Goal: Information Seeking & Learning: Learn about a topic

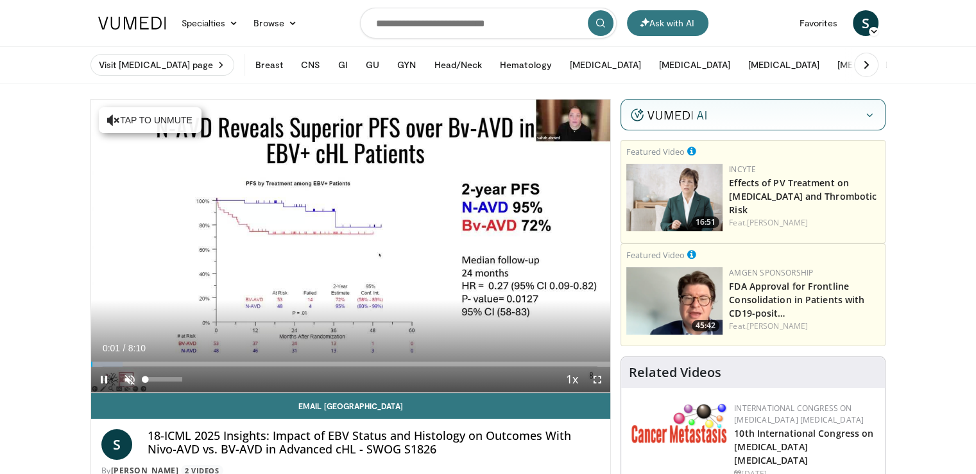
click at [128, 377] on span "Video Player" at bounding box center [130, 379] width 26 height 26
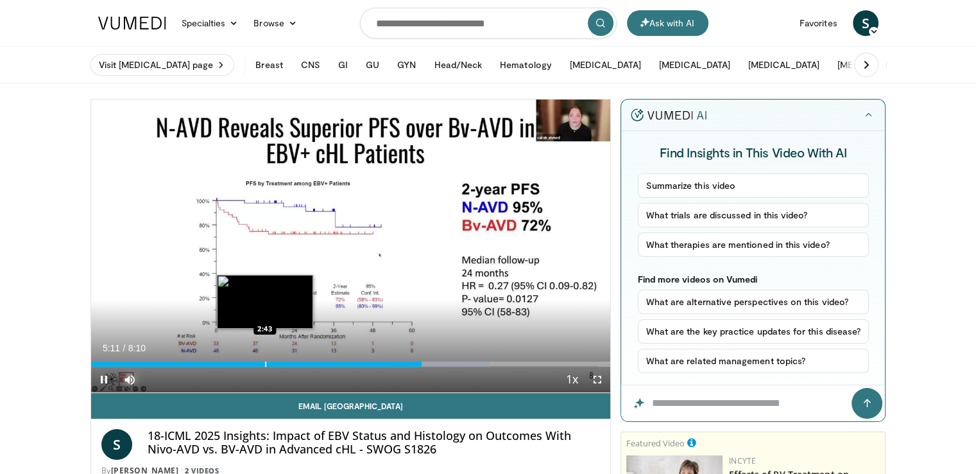
click at [265, 359] on div "Loaded : 76.91% 5:12 2:43" at bounding box center [351, 360] width 520 height 12
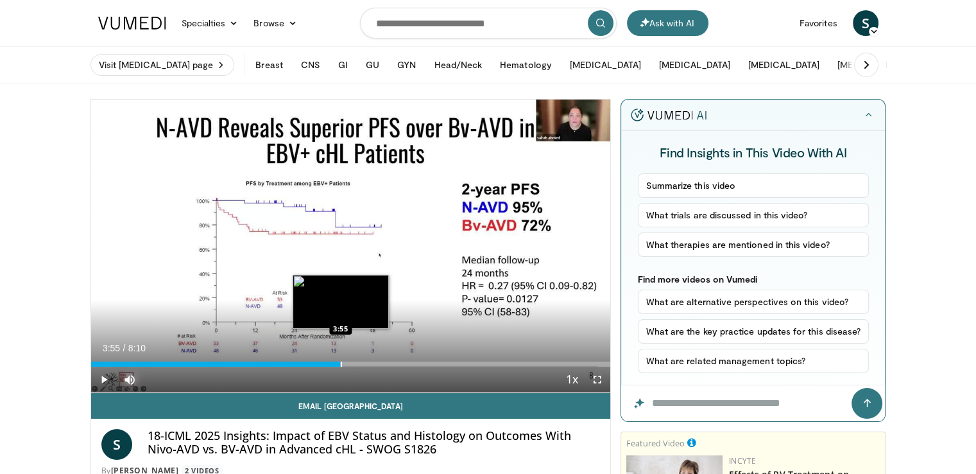
click at [341, 361] on div "Progress Bar" at bounding box center [341, 363] width 1 height 5
click at [360, 363] on div "Progress Bar" at bounding box center [359, 363] width 1 height 5
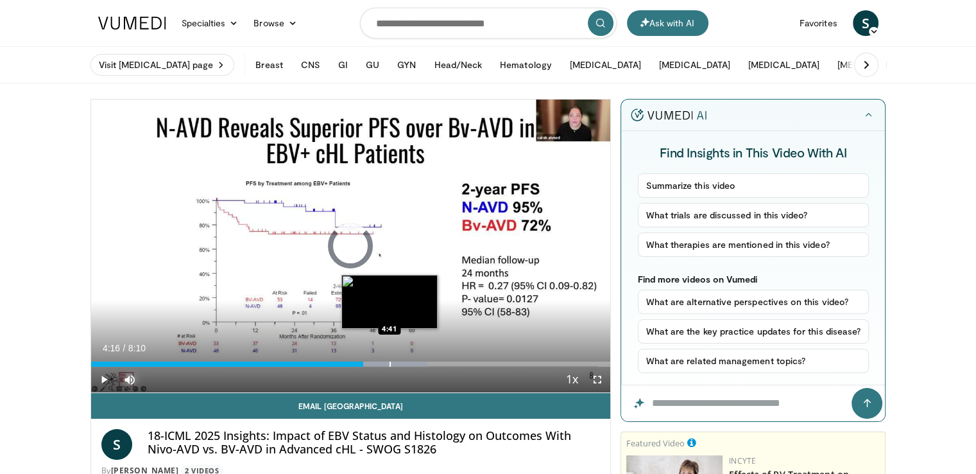
click at [389, 363] on div "Progress Bar" at bounding box center [389, 363] width 1 height 5
click at [375, 363] on div "Loaded : 70.84% 4:28 4:29" at bounding box center [351, 363] width 520 height 5
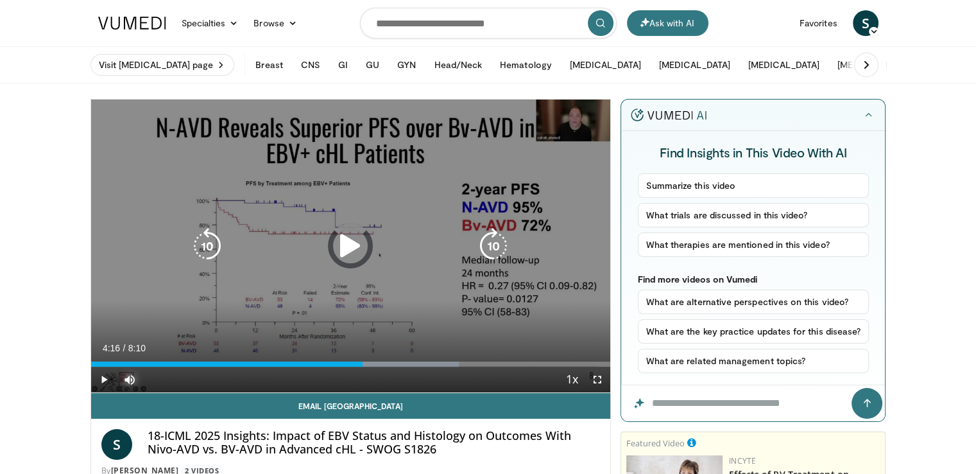
click at [362, 363] on div "4:16" at bounding box center [227, 363] width 272 height 5
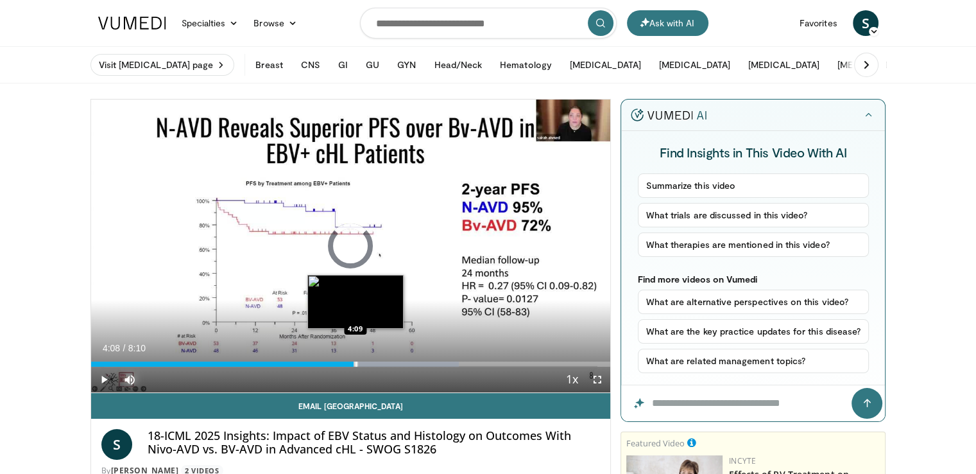
click at [354, 363] on div "4:17" at bounding box center [222, 363] width 263 height 5
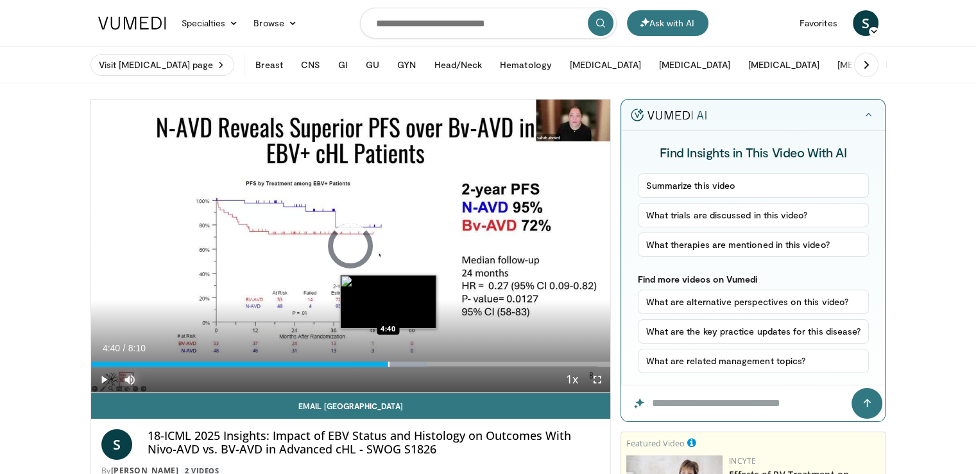
click at [388, 364] on div "Progress Bar" at bounding box center [388, 363] width 1 height 5
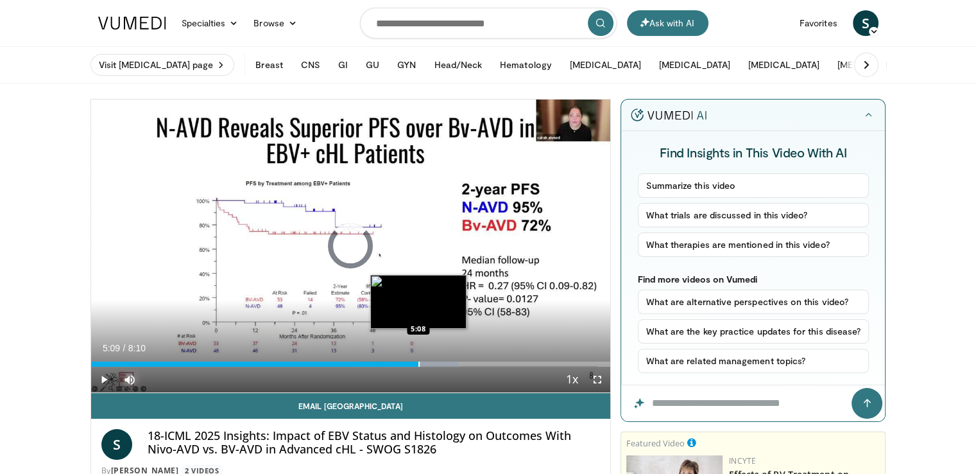
click at [418, 362] on div "Progress Bar" at bounding box center [418, 363] width 1 height 5
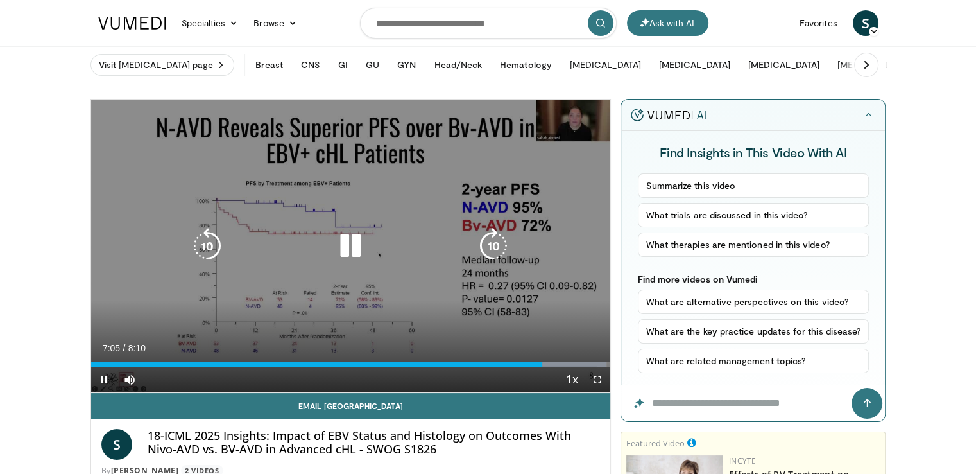
click at [271, 196] on div "10 seconds Tap to unmute" at bounding box center [351, 245] width 520 height 293
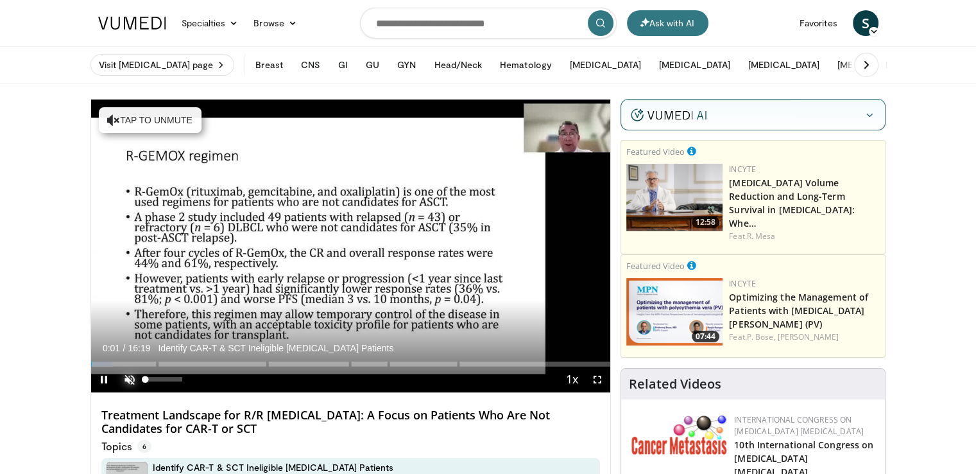
click at [130, 377] on span "Video Player" at bounding box center [130, 379] width 26 height 26
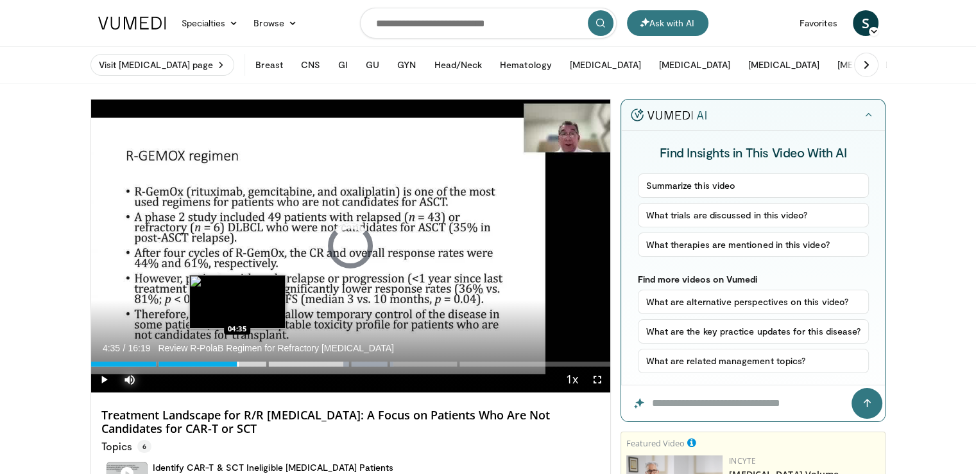
click at [237, 363] on div "Progress Bar" at bounding box center [237, 363] width 1 height 5
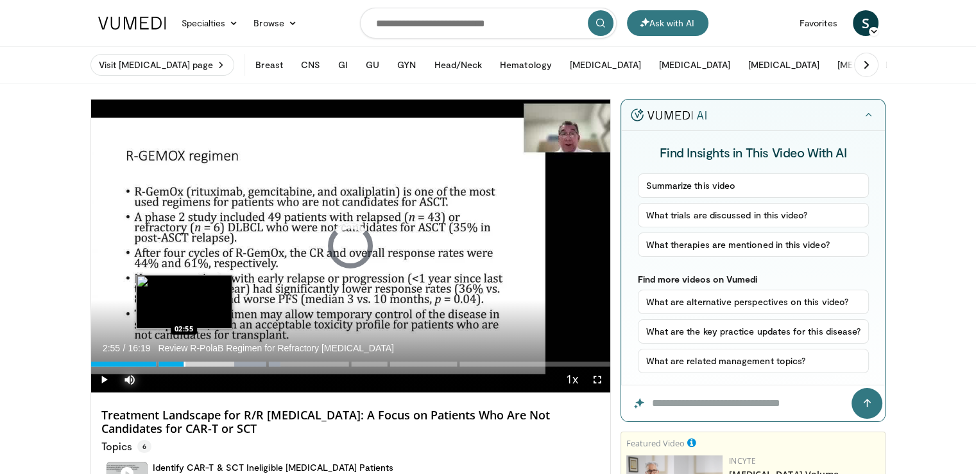
click at [184, 362] on div "Progress Bar" at bounding box center [184, 363] width 1 height 5
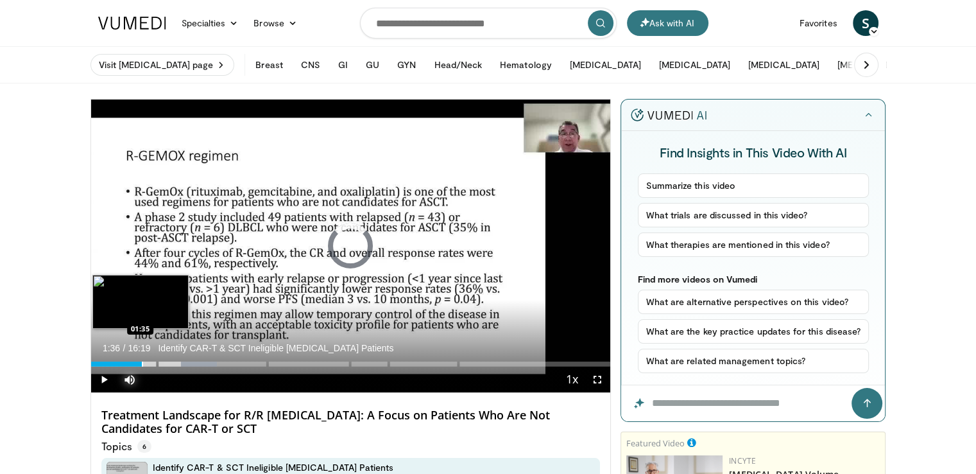
click at [141, 360] on div "Loaded : 24.30% 01:36 01:35" at bounding box center [351, 360] width 520 height 12
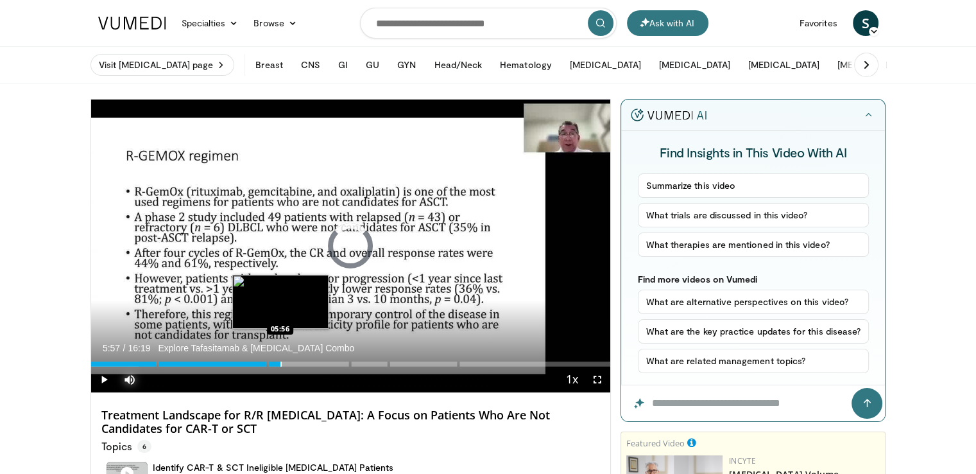
click at [280, 361] on div "Progress Bar" at bounding box center [280, 363] width 1 height 5
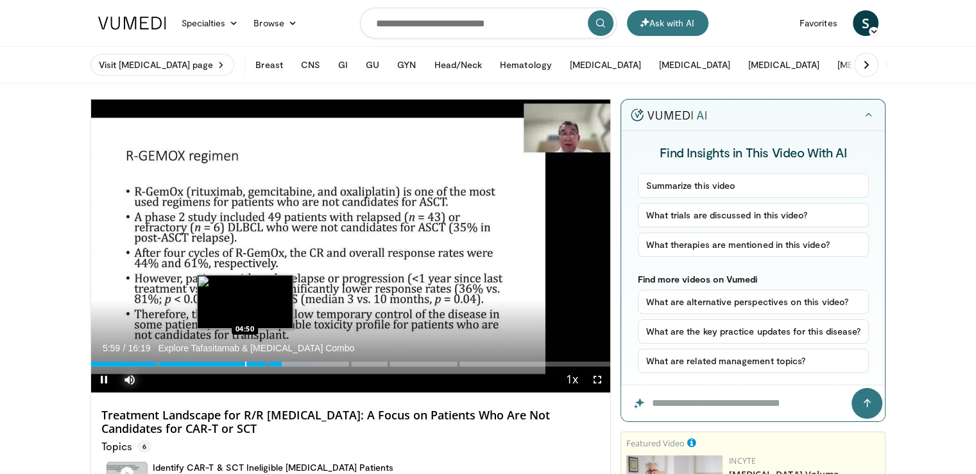
click at [245, 363] on div "Progress Bar" at bounding box center [245, 363] width 1 height 5
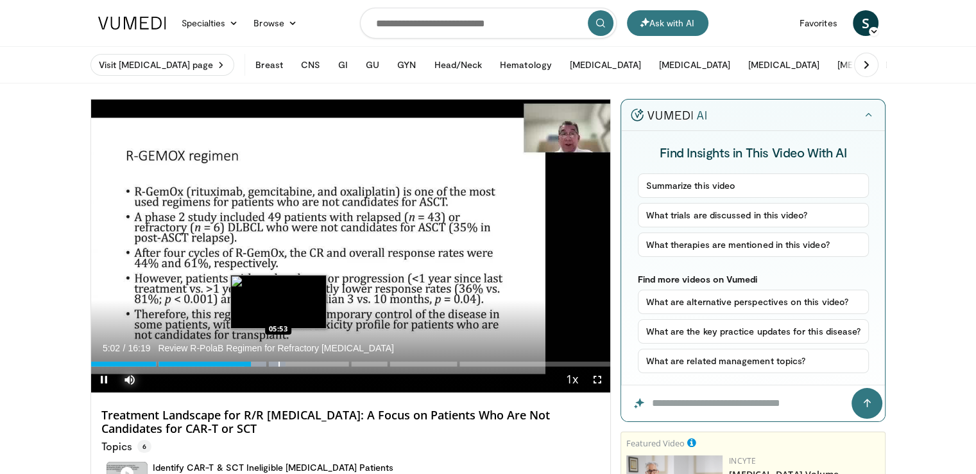
click at [278, 362] on div "Progress Bar" at bounding box center [278, 363] width 1 height 5
click at [293, 362] on div "Progress Bar" at bounding box center [293, 363] width 1 height 5
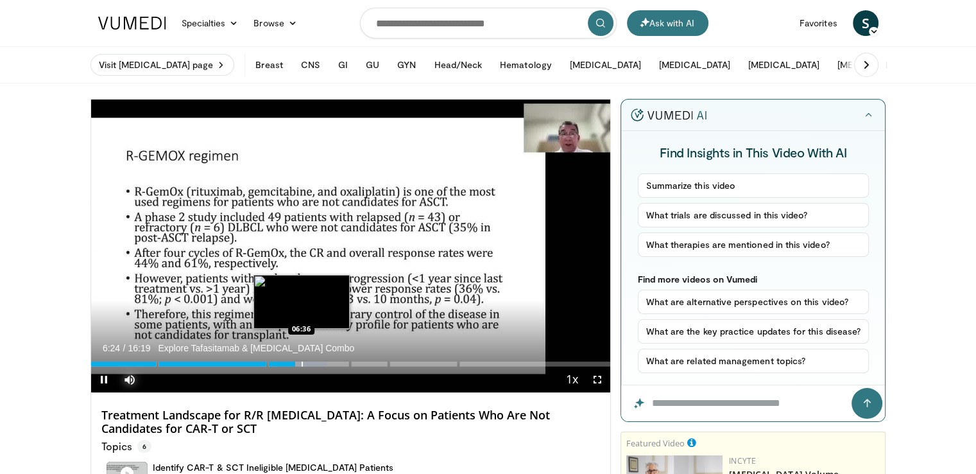
click at [302, 362] on div "Progress Bar" at bounding box center [302, 363] width 1 height 5
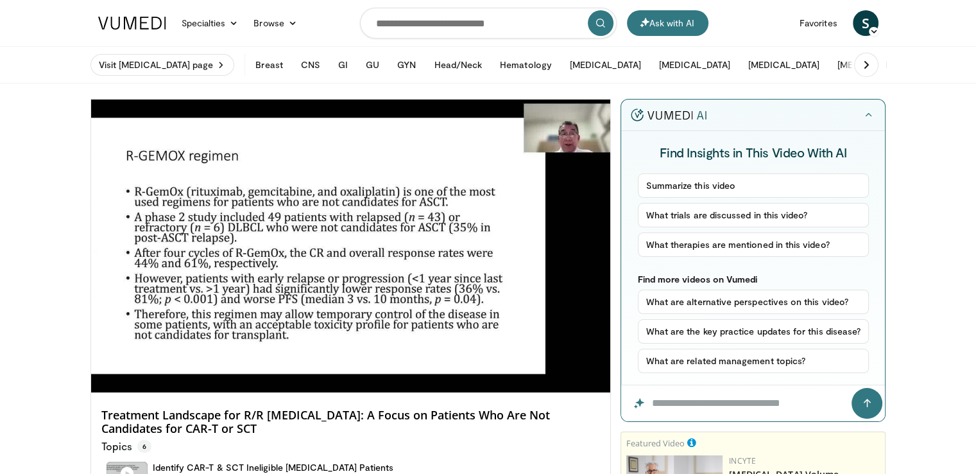
click at [318, 362] on div "10 seconds Tap to unmute" at bounding box center [351, 245] width 520 height 293
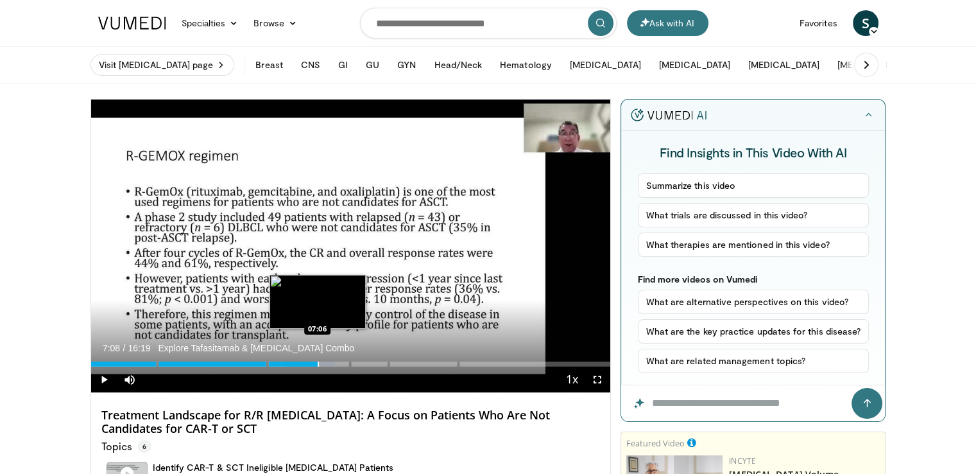
click at [318, 362] on div "Progress Bar" at bounding box center [318, 363] width 1 height 5
click at [333, 363] on div "Progress Bar" at bounding box center [333, 363] width 1 height 5
click at [340, 363] on div "Progress Bar" at bounding box center [340, 363] width 1 height 5
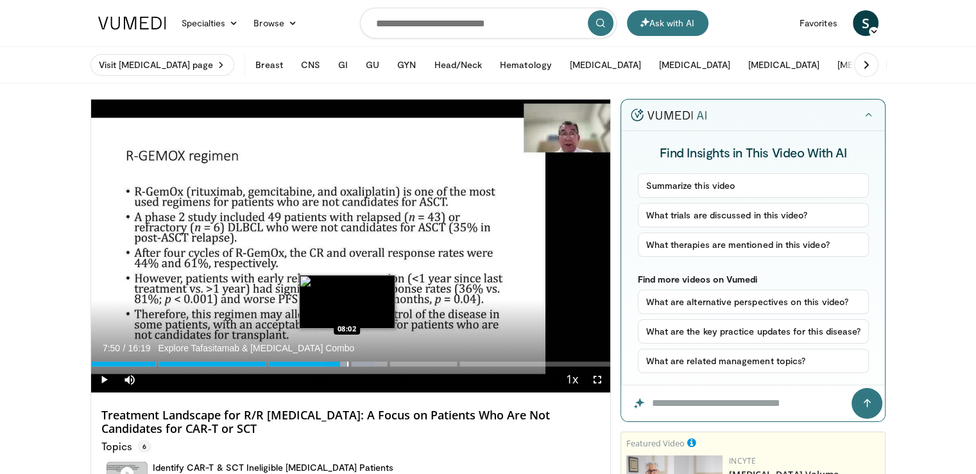
click at [347, 363] on div "Progress Bar" at bounding box center [347, 363] width 1 height 5
click at [359, 362] on div "Progress Bar" at bounding box center [359, 363] width 1 height 5
click at [369, 365] on div "Progress Bar" at bounding box center [369, 363] width 1 height 5
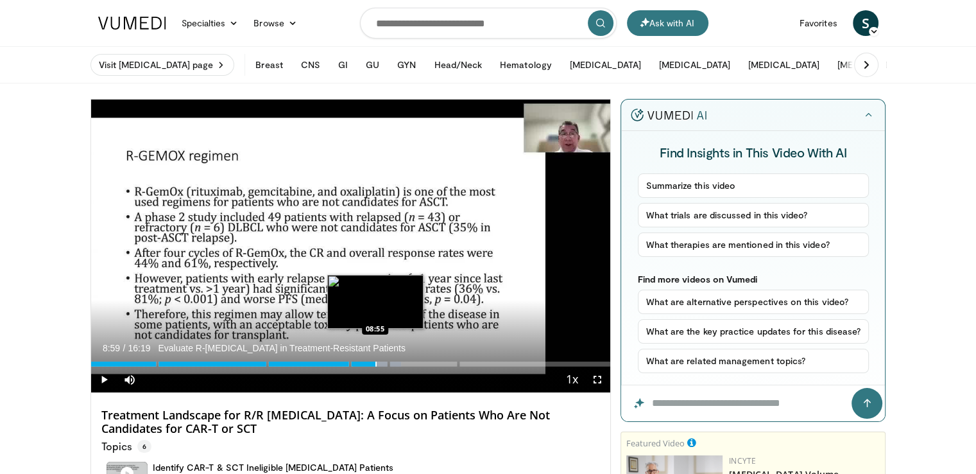
click at [376, 365] on div "Loaded : 59.75% 08:59" at bounding box center [351, 363] width 520 height 5
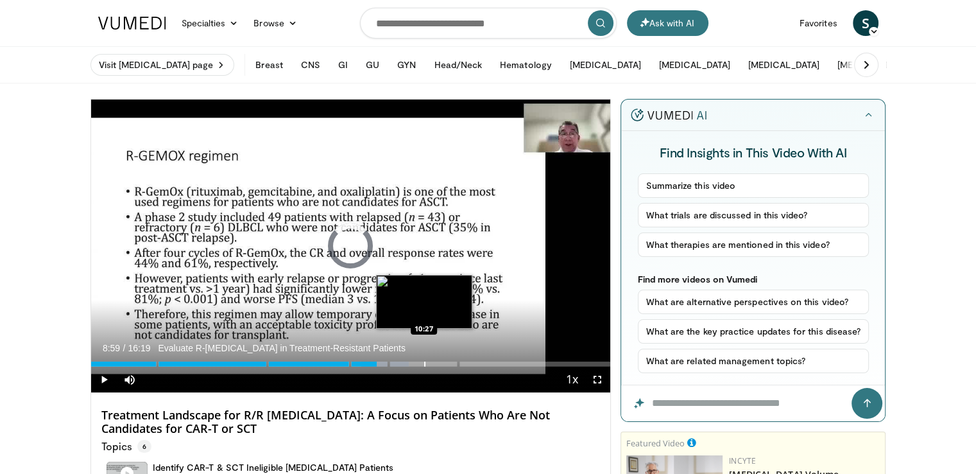
click at [424, 363] on div "Progress Bar" at bounding box center [424, 363] width 1 height 5
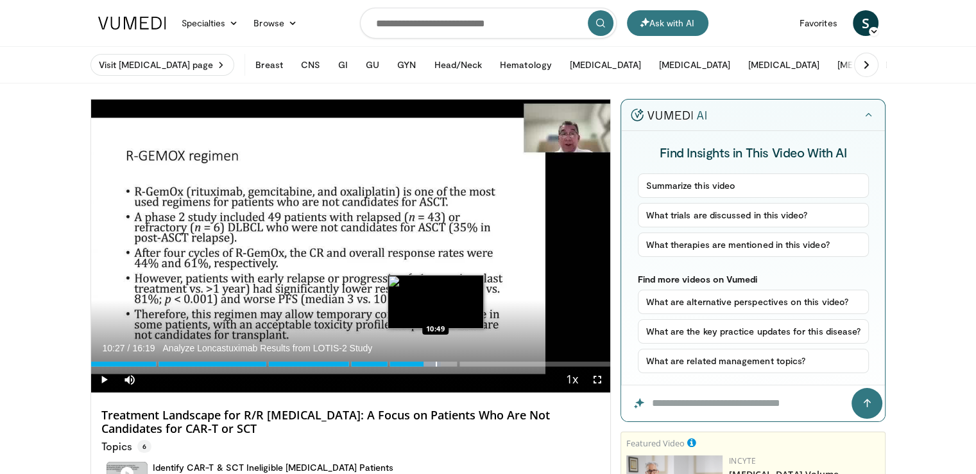
click at [436, 363] on div "Progress Bar" at bounding box center [436, 363] width 1 height 5
click at [452, 363] on div "Progress Bar" at bounding box center [452, 363] width 1 height 5
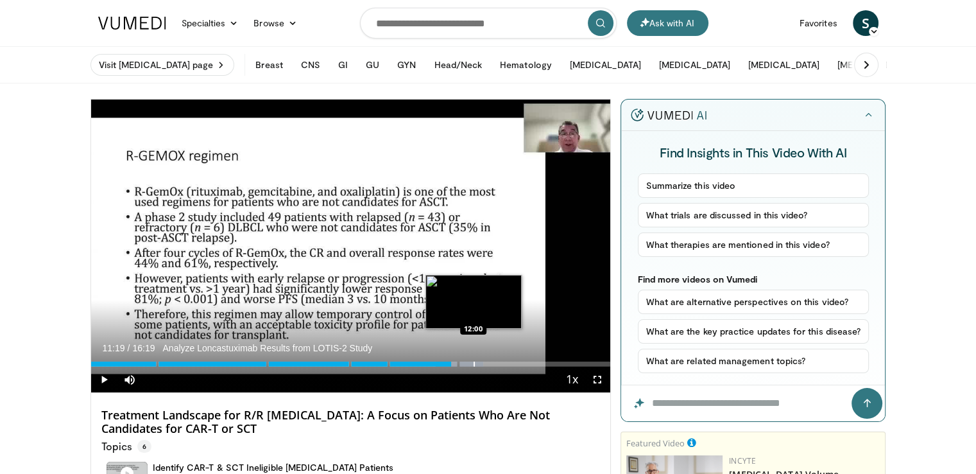
click at [474, 363] on div "Progress Bar" at bounding box center [474, 363] width 1 height 5
click at [484, 363] on div "Progress Bar" at bounding box center [484, 363] width 1 height 5
click at [490, 363] on div "Progress Bar" at bounding box center [490, 363] width 1 height 5
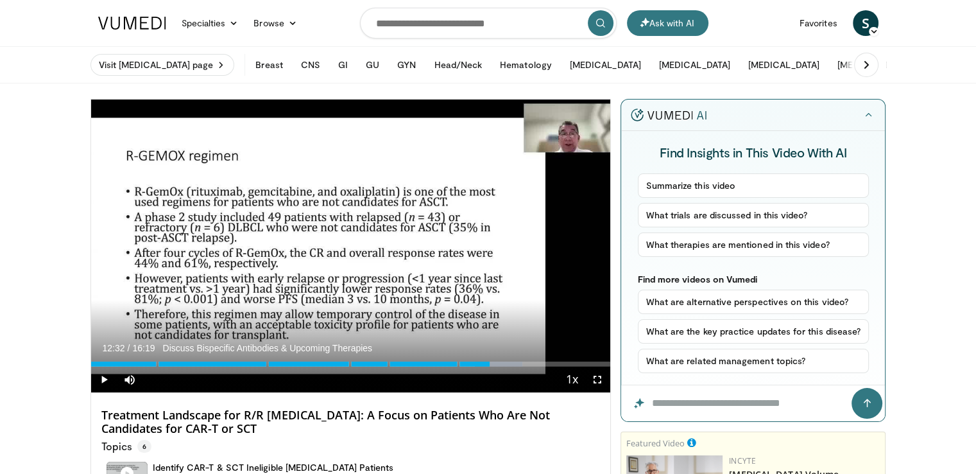
click at [504, 366] on div "Current Time 12:32 / Duration 16:19 Discuss Bispecific Antibodies & Upcoming Th…" at bounding box center [351, 379] width 520 height 26
click at [508, 363] on div "Progress Bar" at bounding box center [508, 363] width 1 height 5
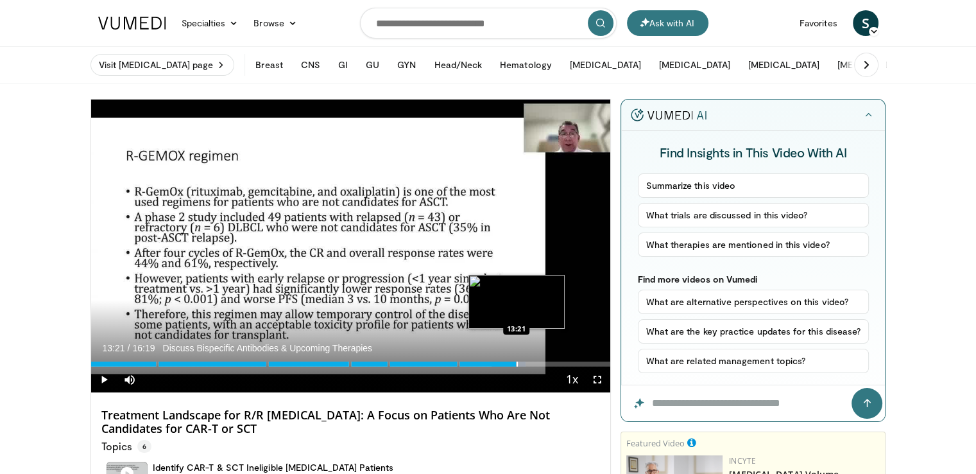
click at [516, 363] on div "Progress Bar" at bounding box center [516, 363] width 1 height 5
click at [534, 361] on div "Progress Bar" at bounding box center [534, 363] width 1 height 5
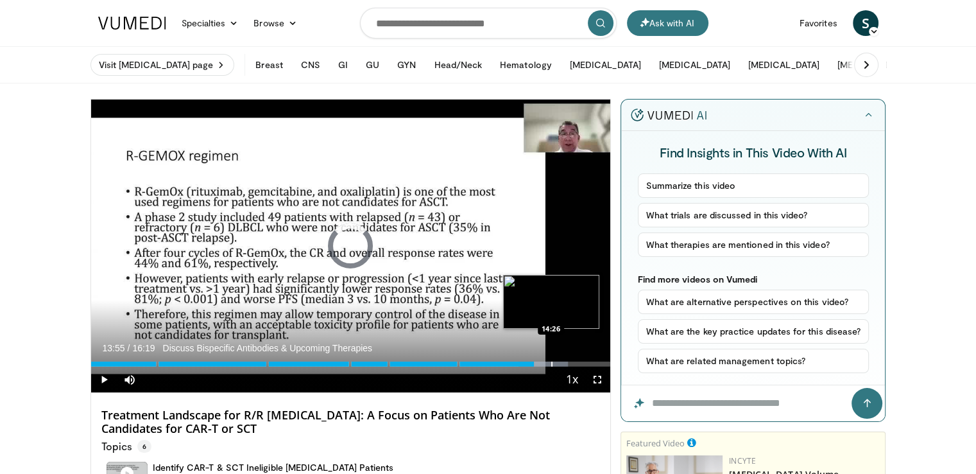
click at [551, 362] on div "Progress Bar" at bounding box center [551, 363] width 1 height 5
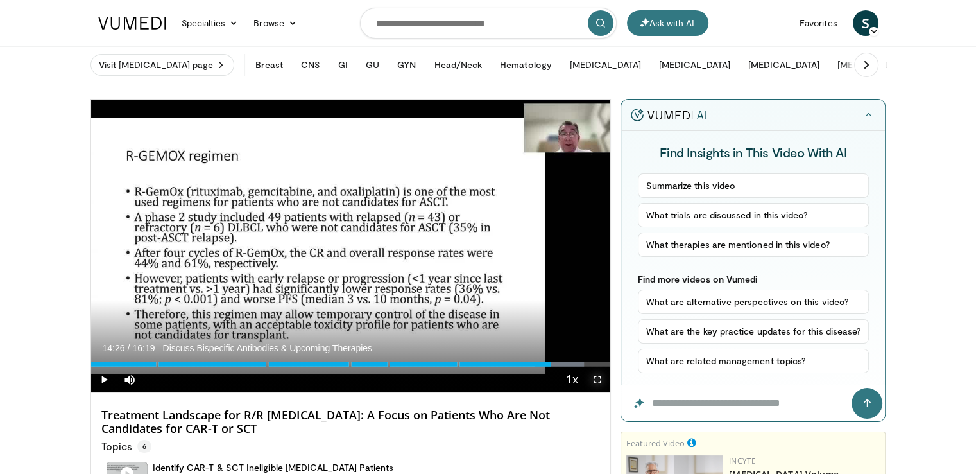
click at [593, 379] on span "Video Player" at bounding box center [598, 379] width 26 height 26
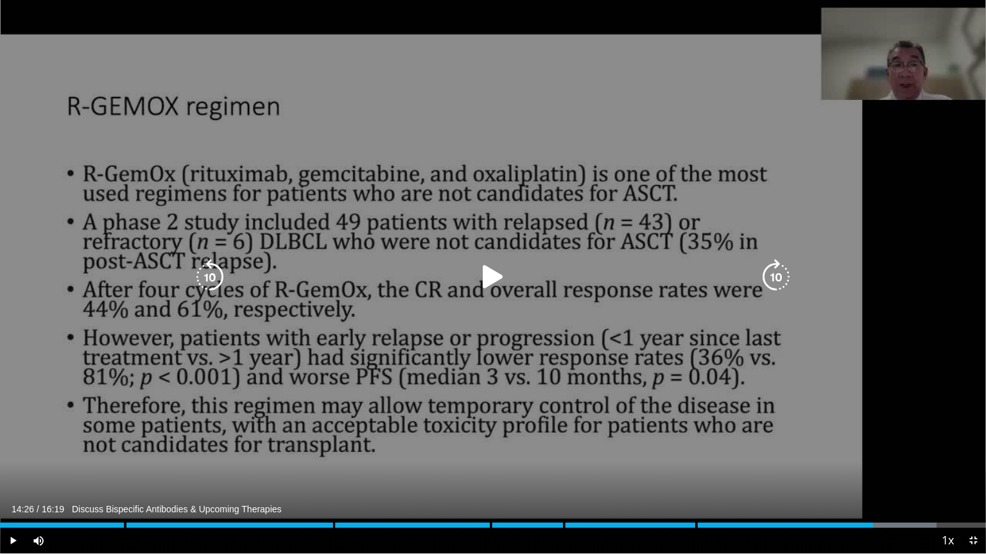
click at [645, 78] on div "10 seconds Tap to unmute" at bounding box center [493, 277] width 986 height 554
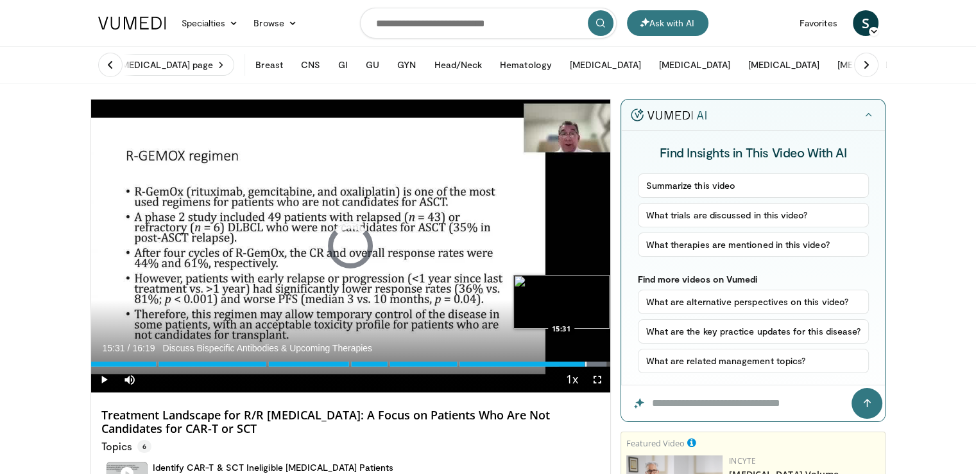
click at [585, 364] on div "Progress Bar" at bounding box center [585, 363] width 1 height 5
